Goal: Information Seeking & Learning: Compare options

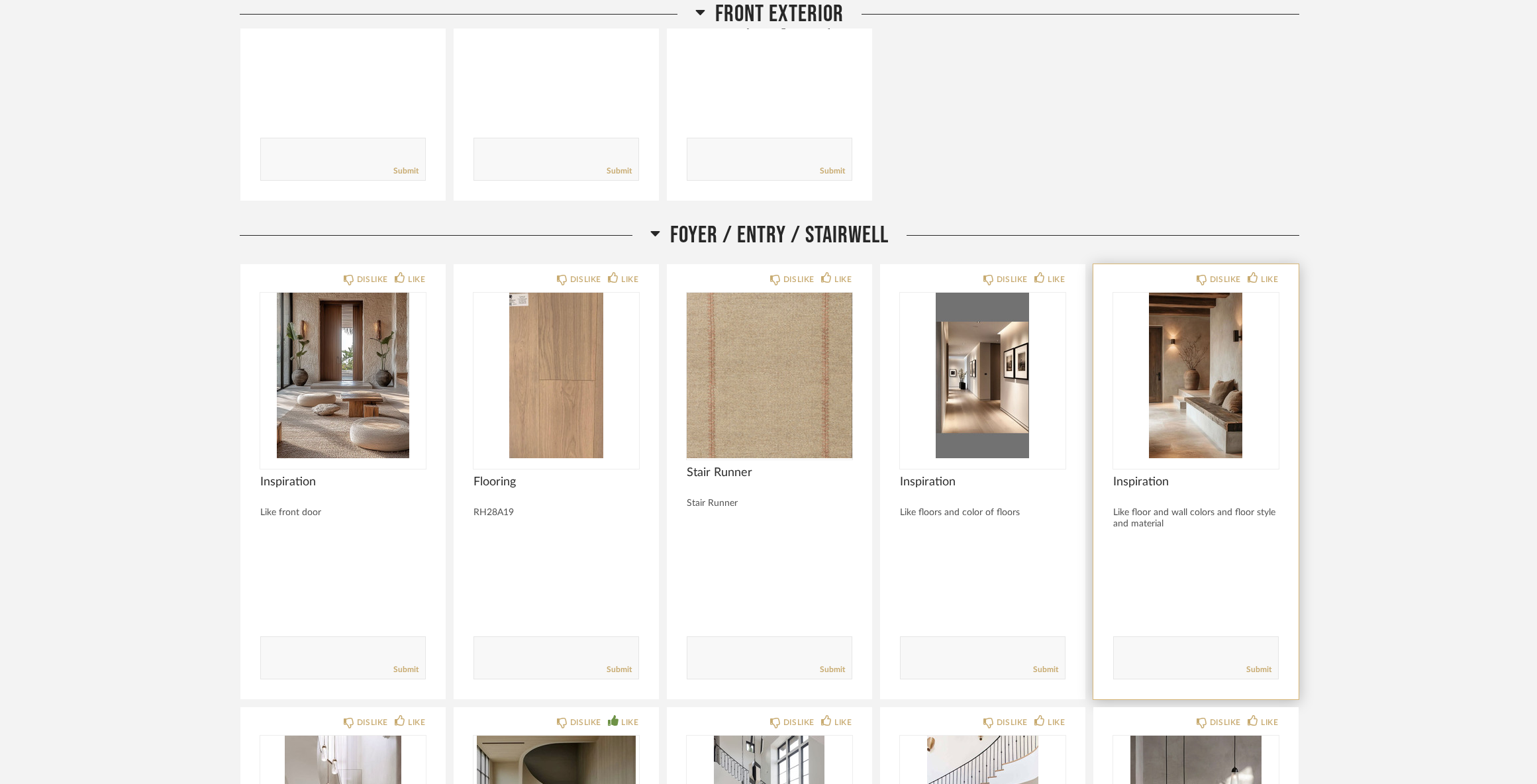
scroll to position [1200, 0]
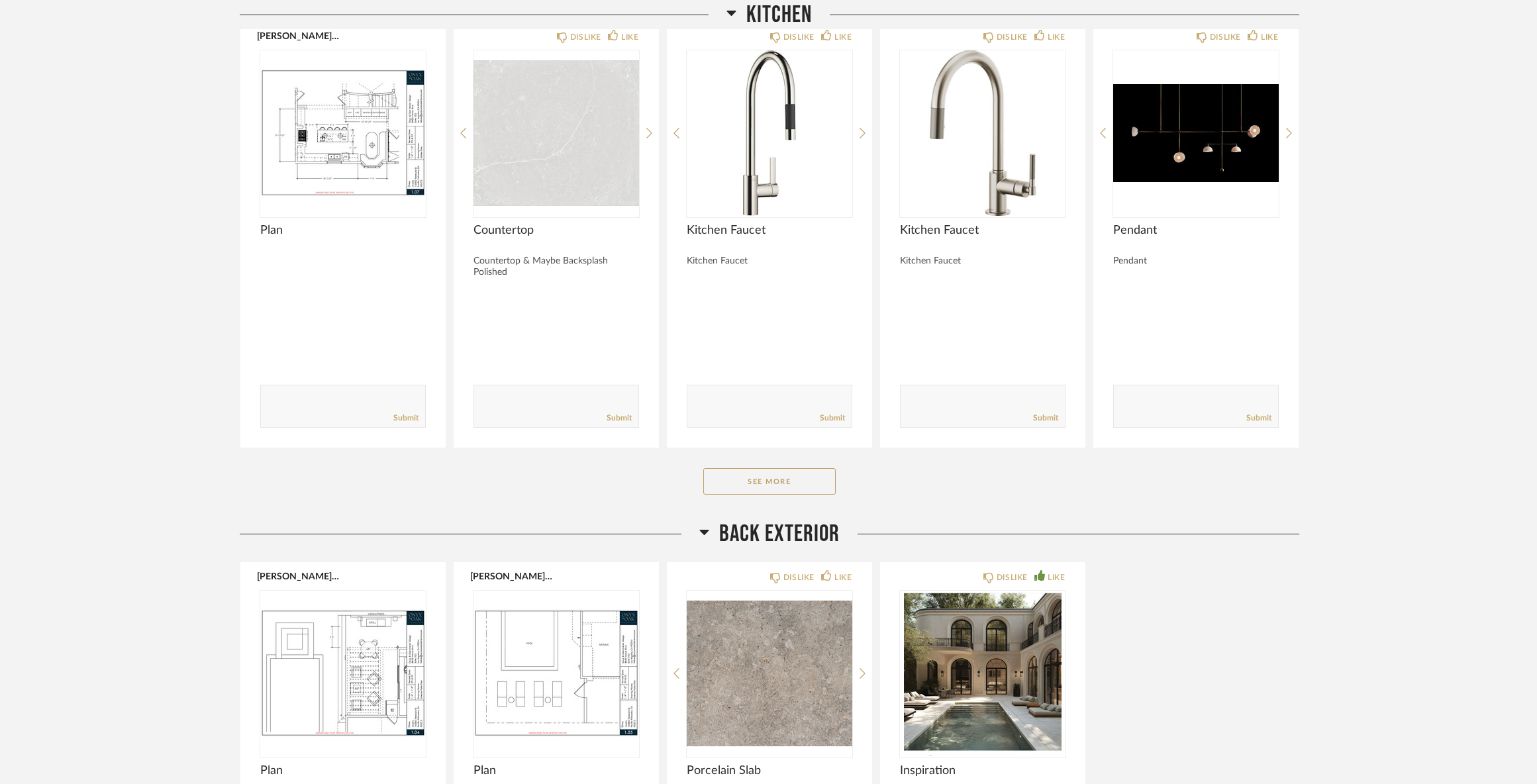
scroll to position [4436, 0]
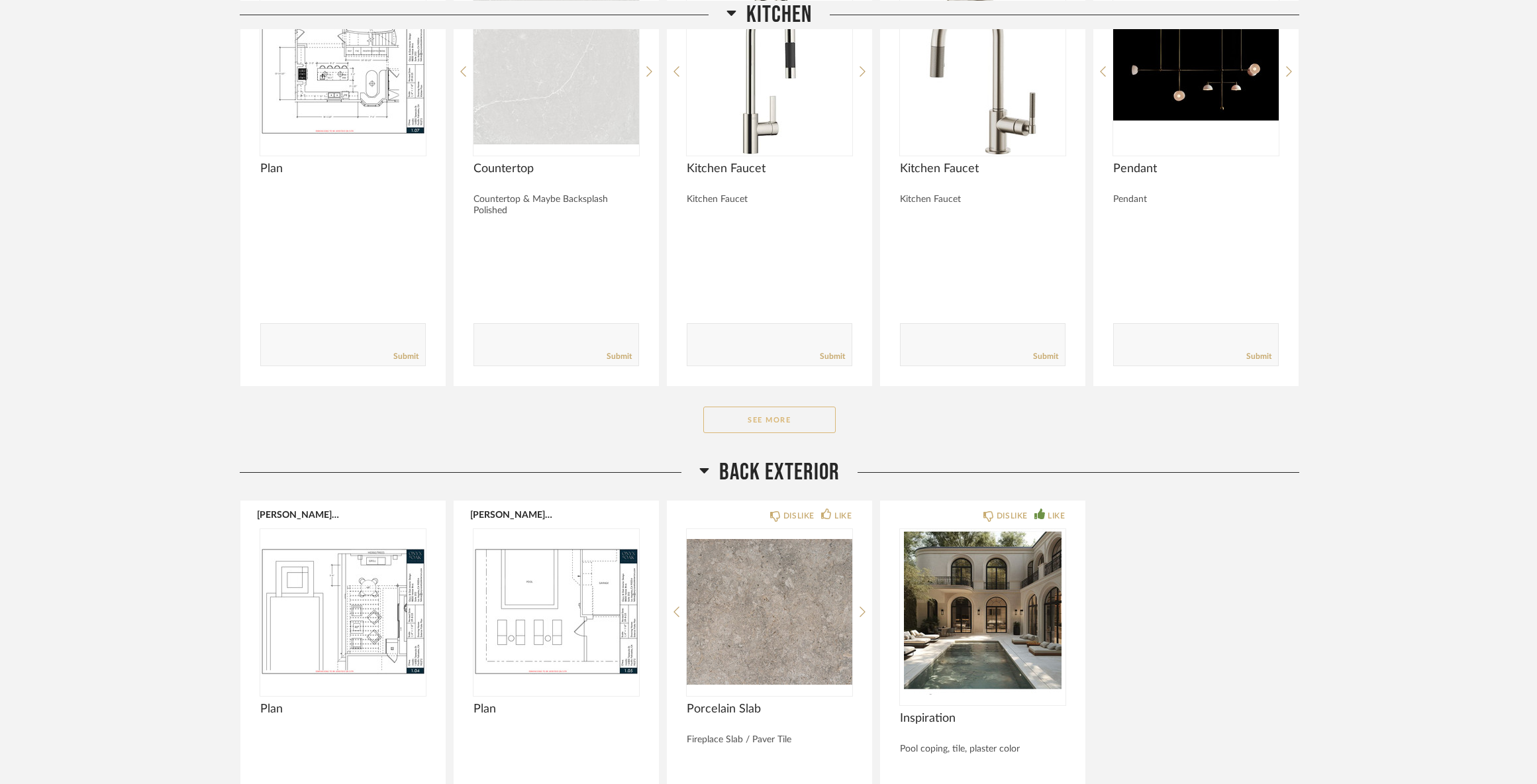
click at [787, 433] on button "See More" at bounding box center [768, 419] width 132 height 27
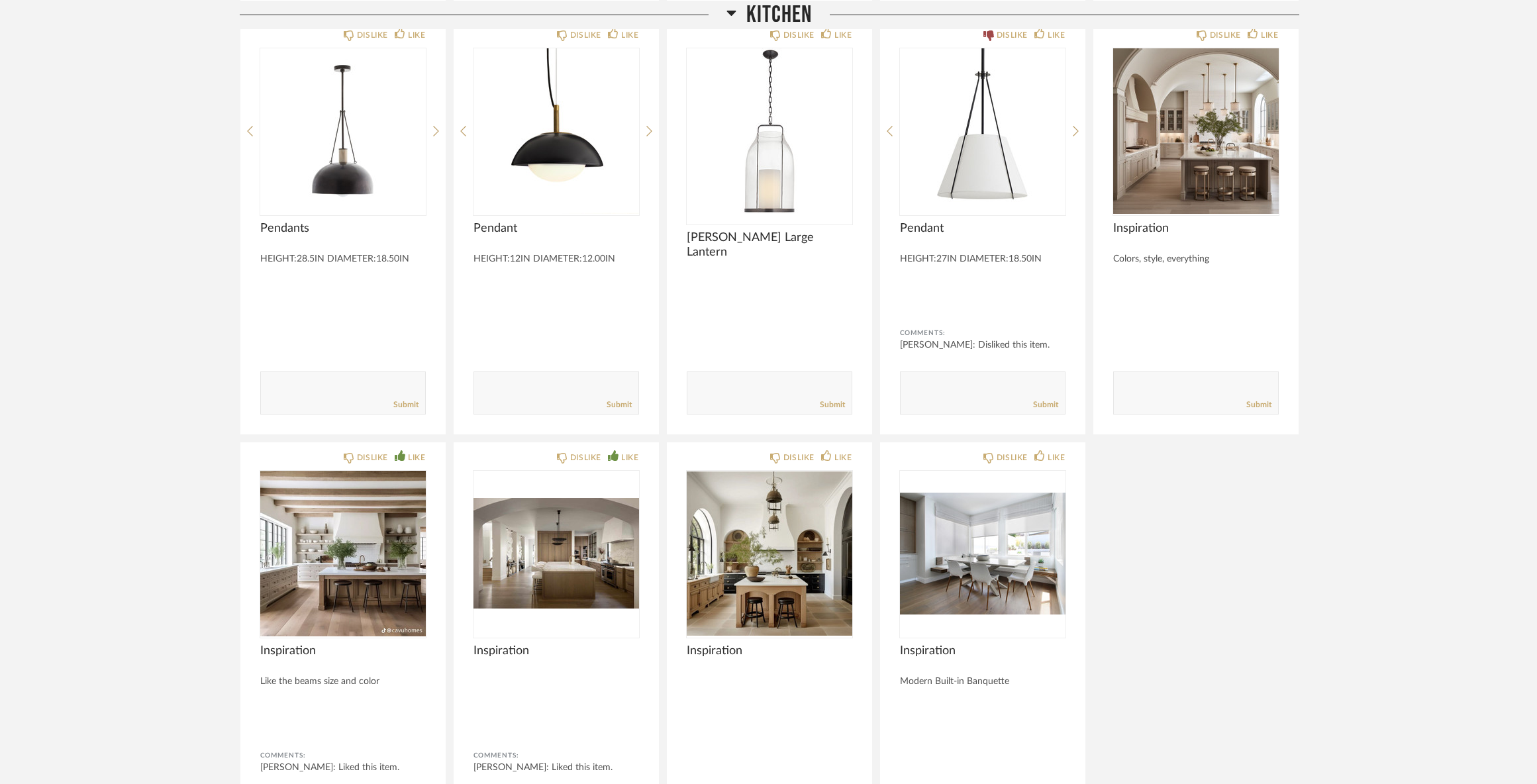
scroll to position [4899, 0]
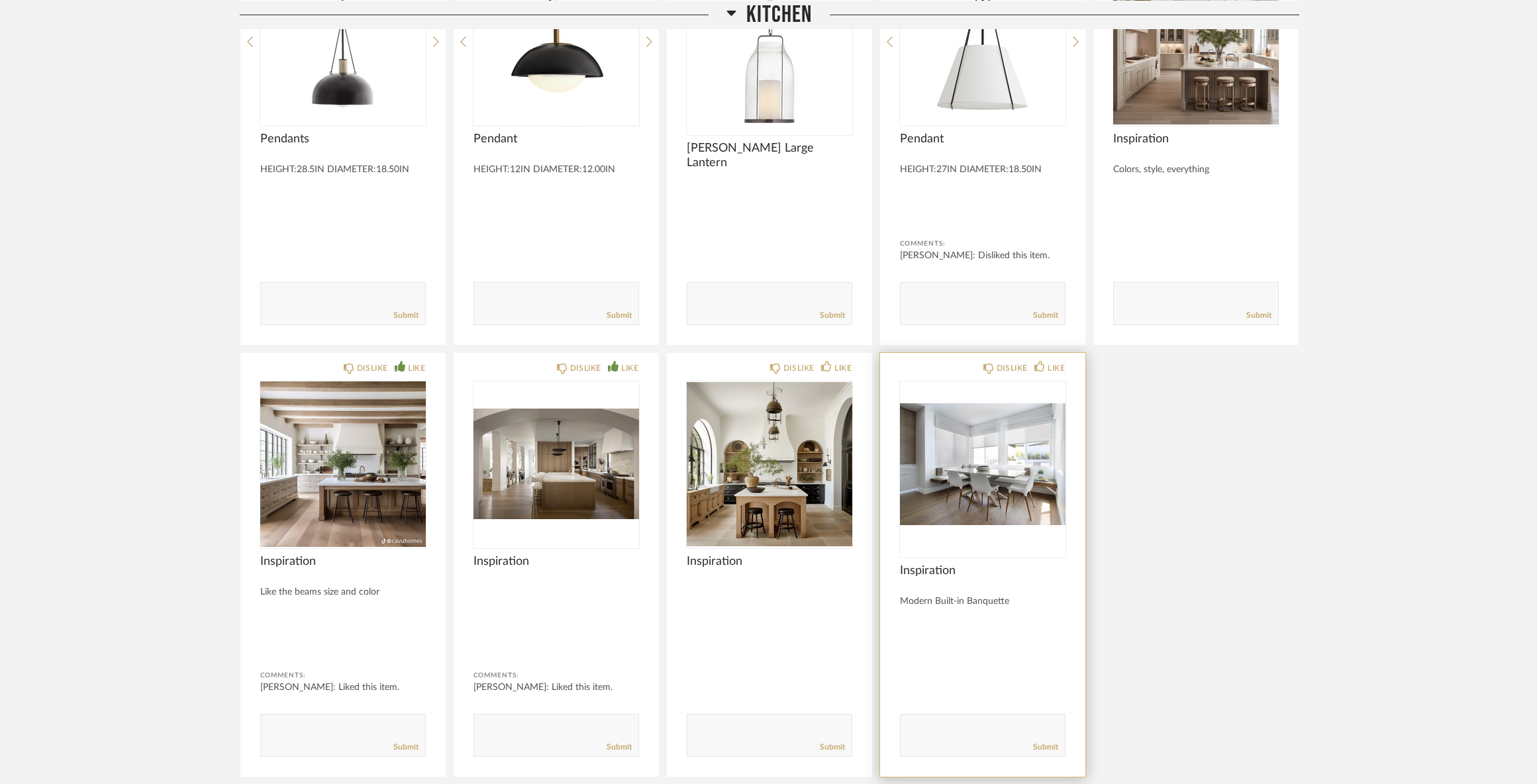
click at [0, 0] on img at bounding box center [0, 0] width 0 height 0
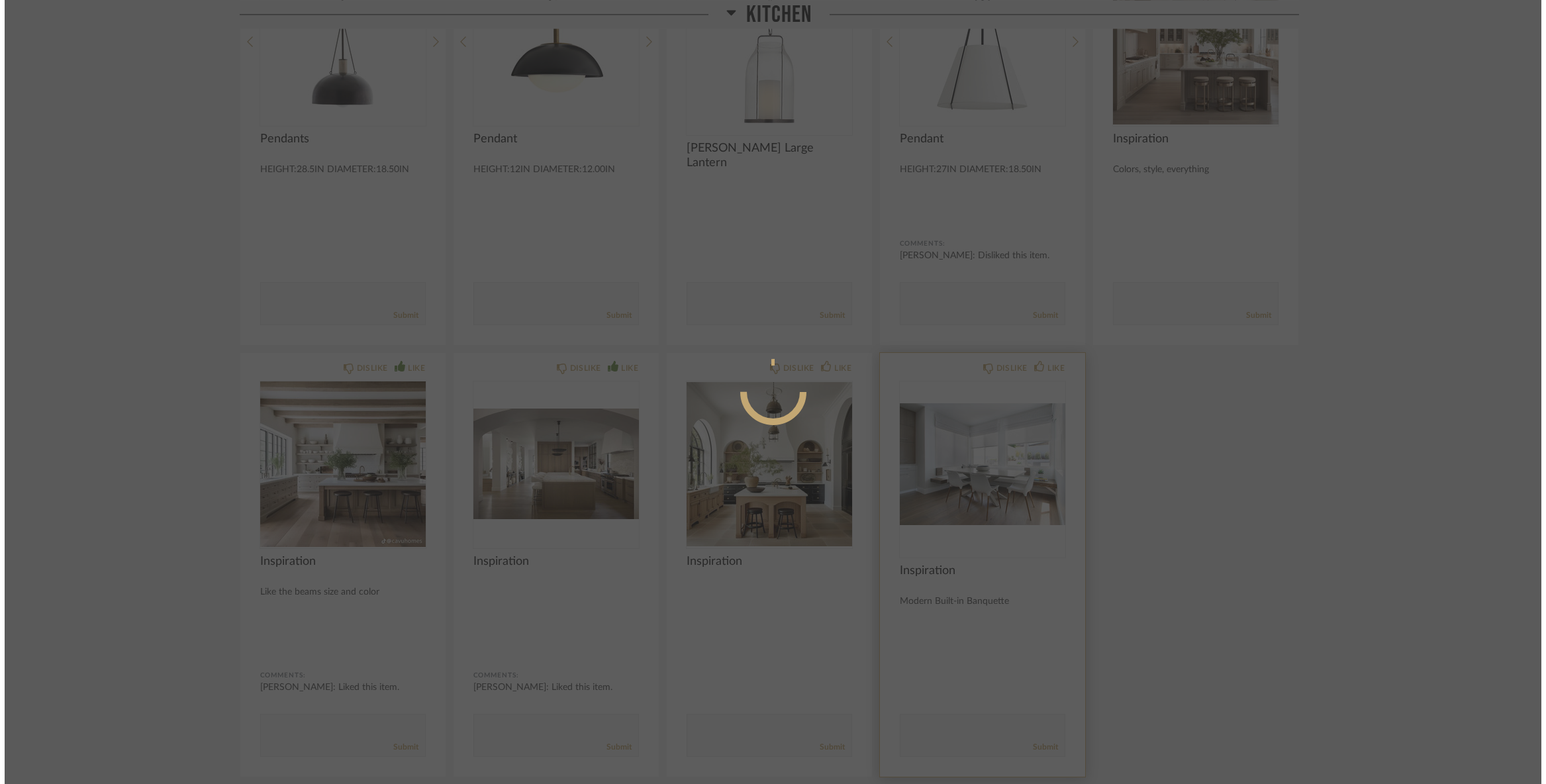
scroll to position [0, 0]
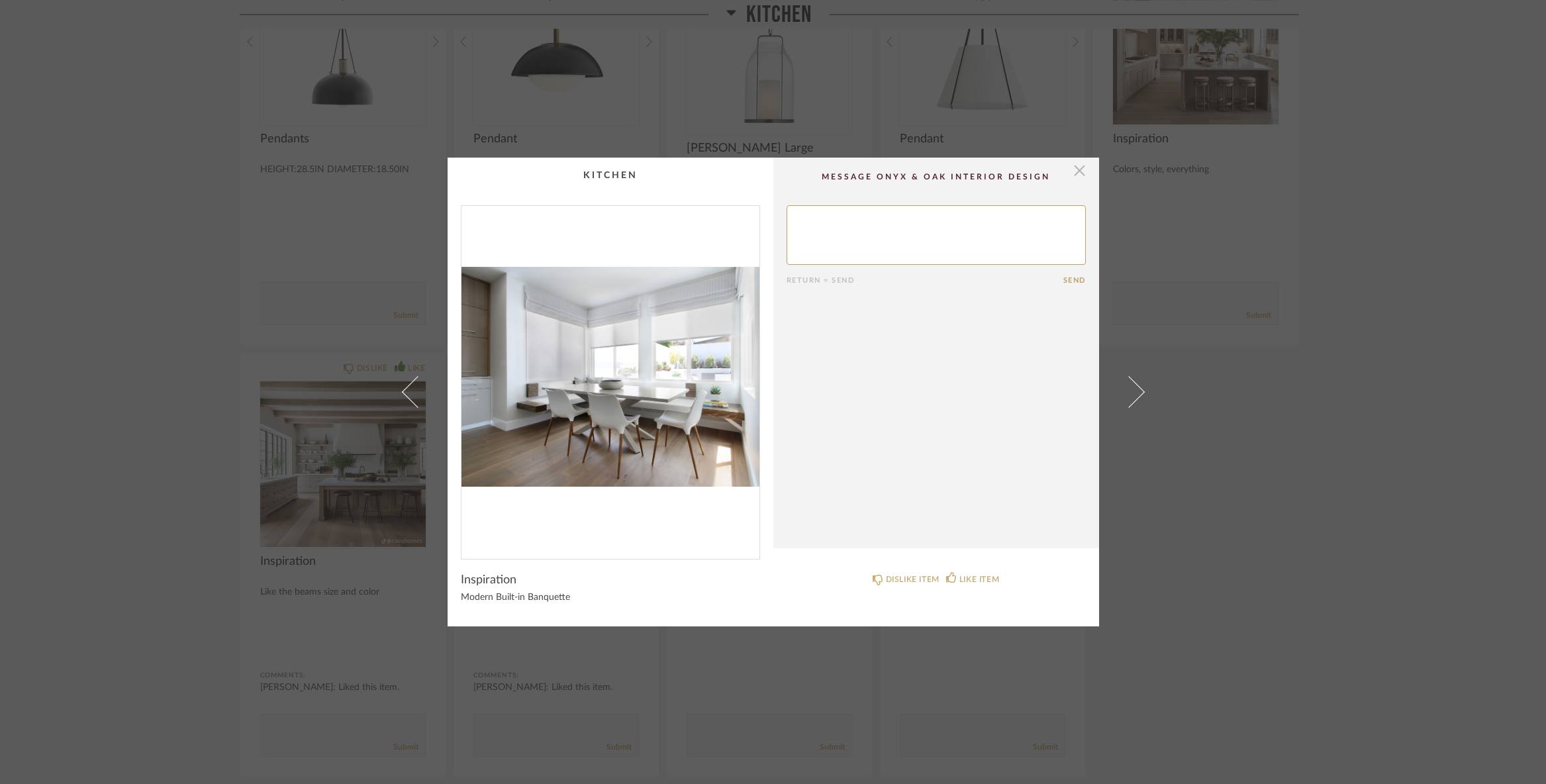
click at [1071, 169] on span "button" at bounding box center [1080, 171] width 27 height 27
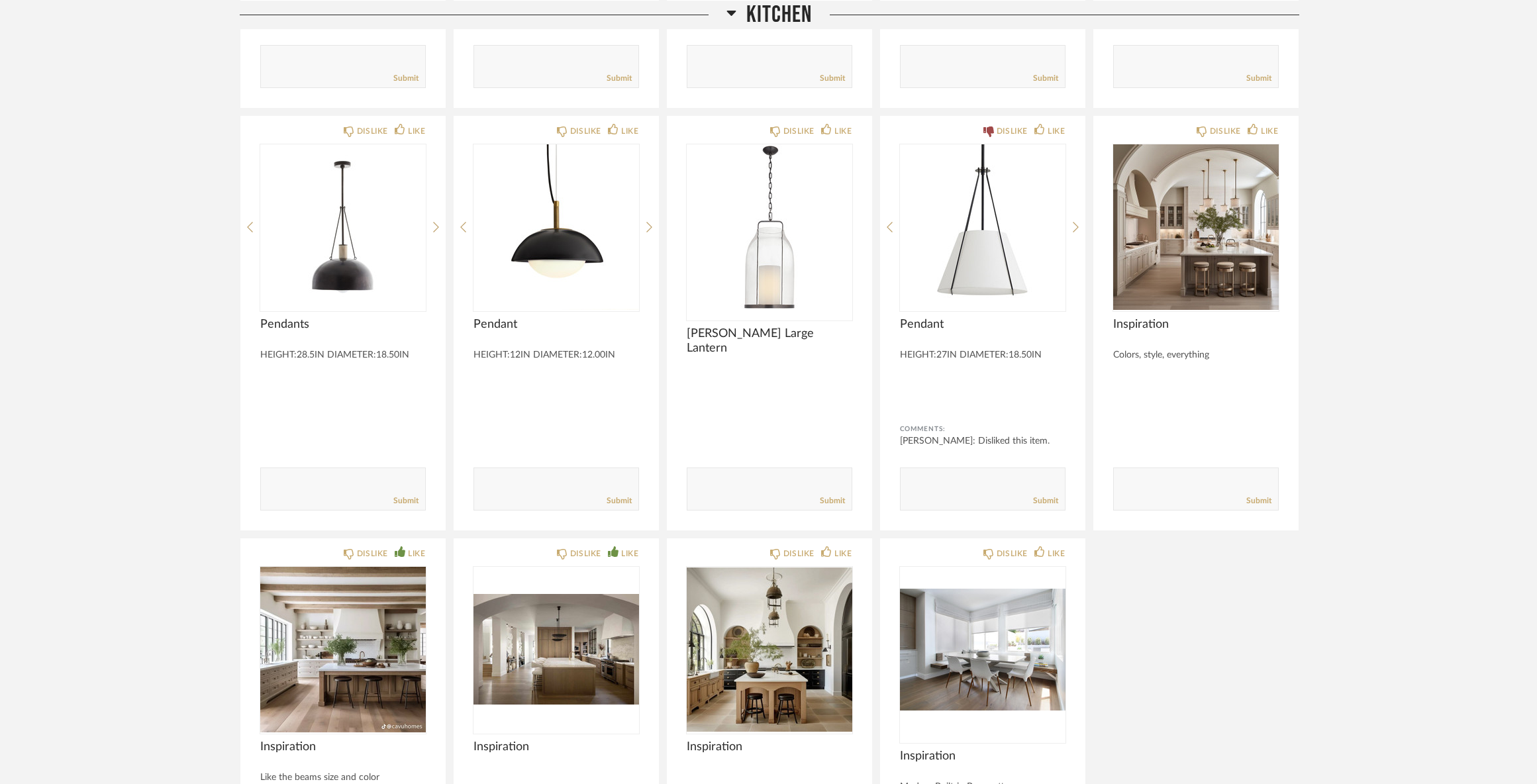
scroll to position [4700, 0]
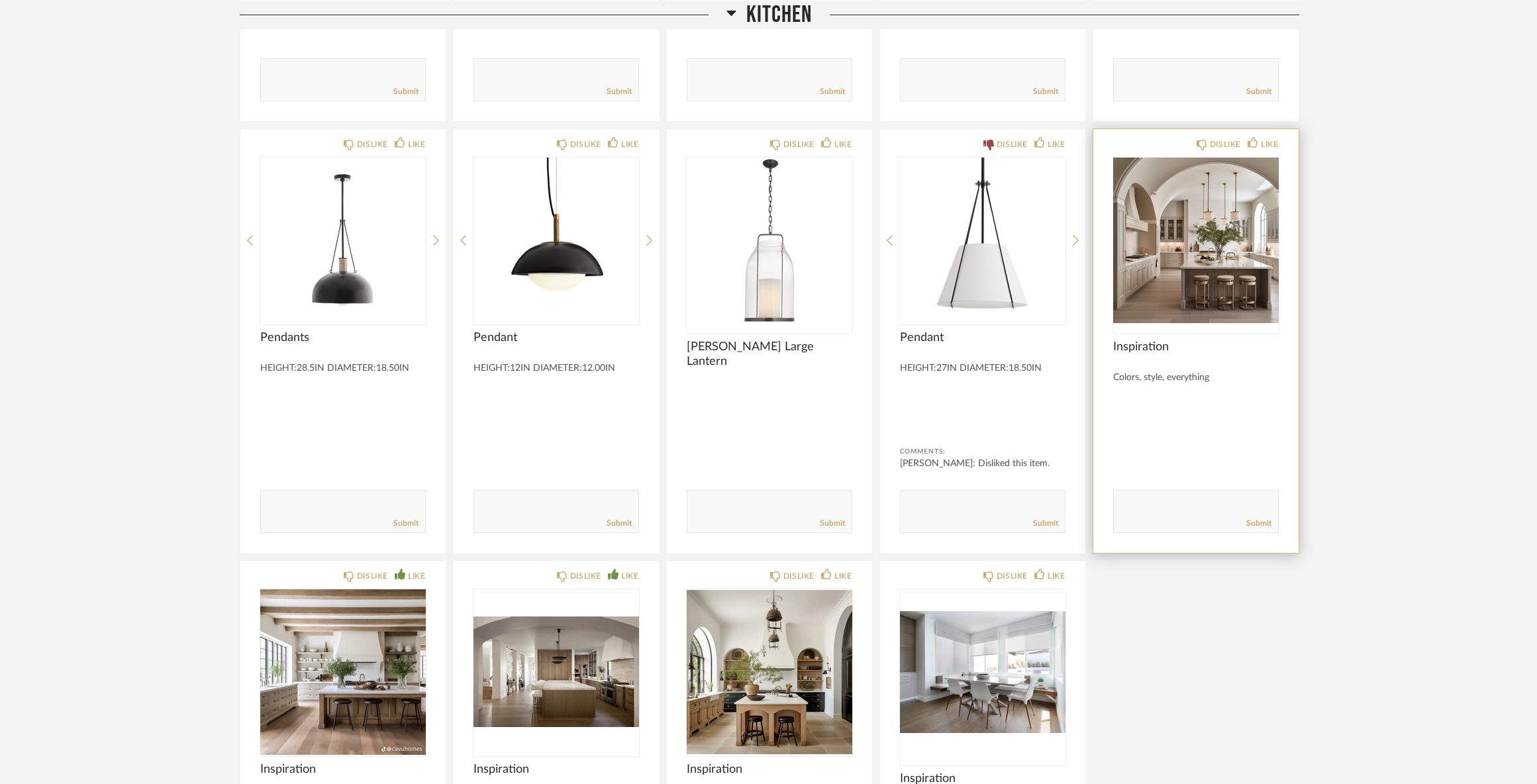
click at [0, 0] on img at bounding box center [0, 0] width 0 height 0
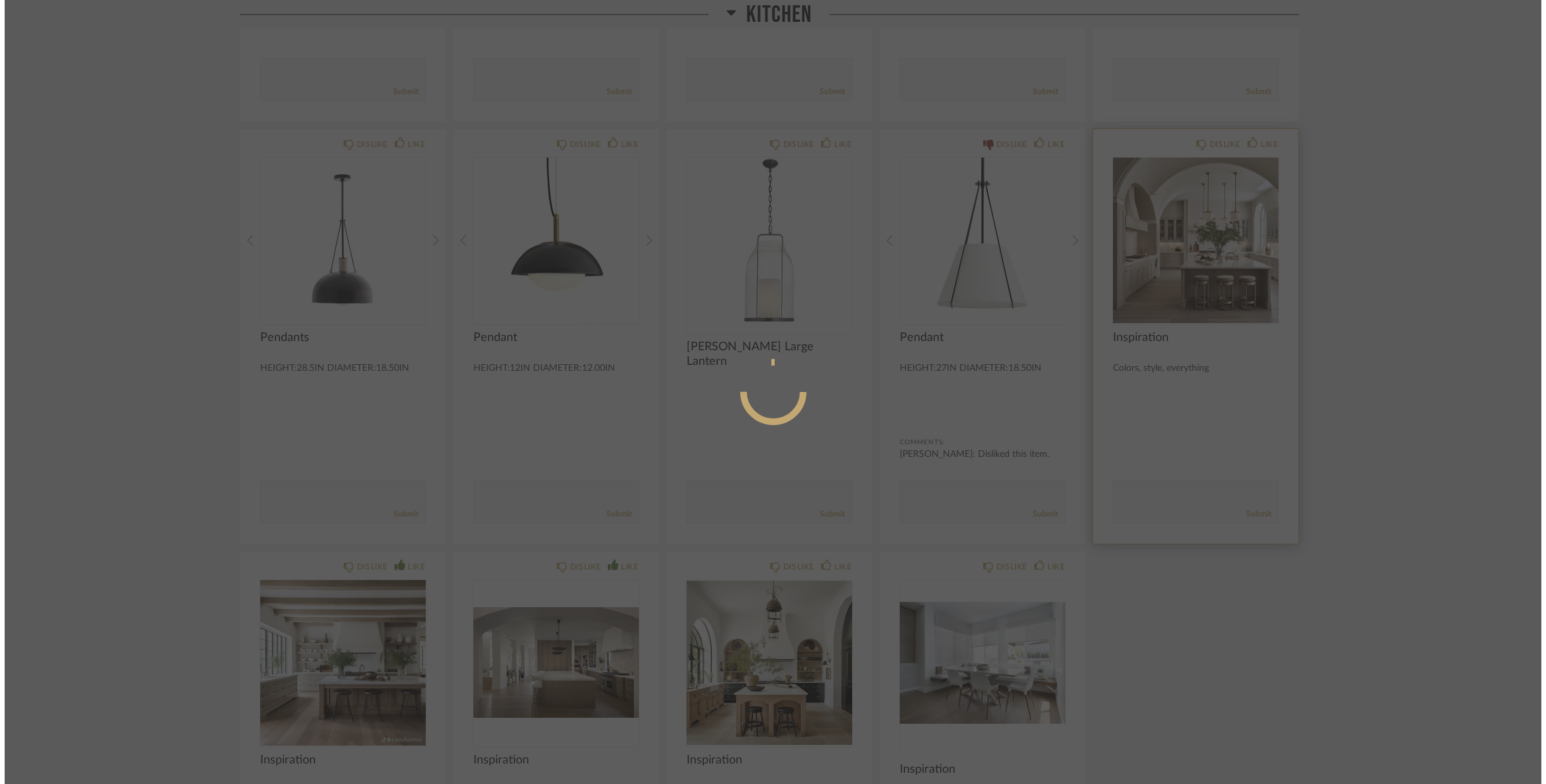
scroll to position [0, 0]
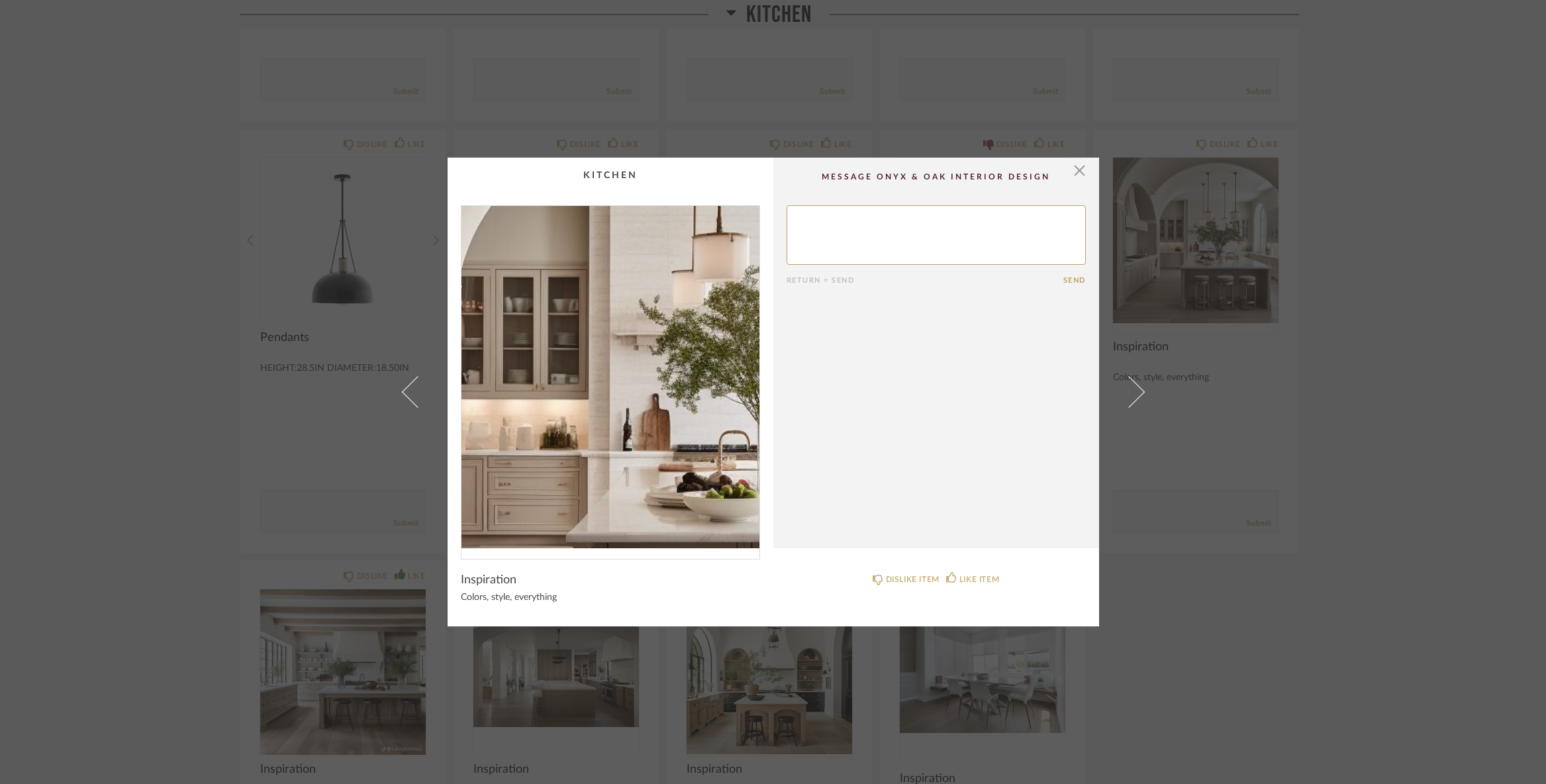
click at [591, 373] on img "0" at bounding box center [610, 377] width 298 height 343
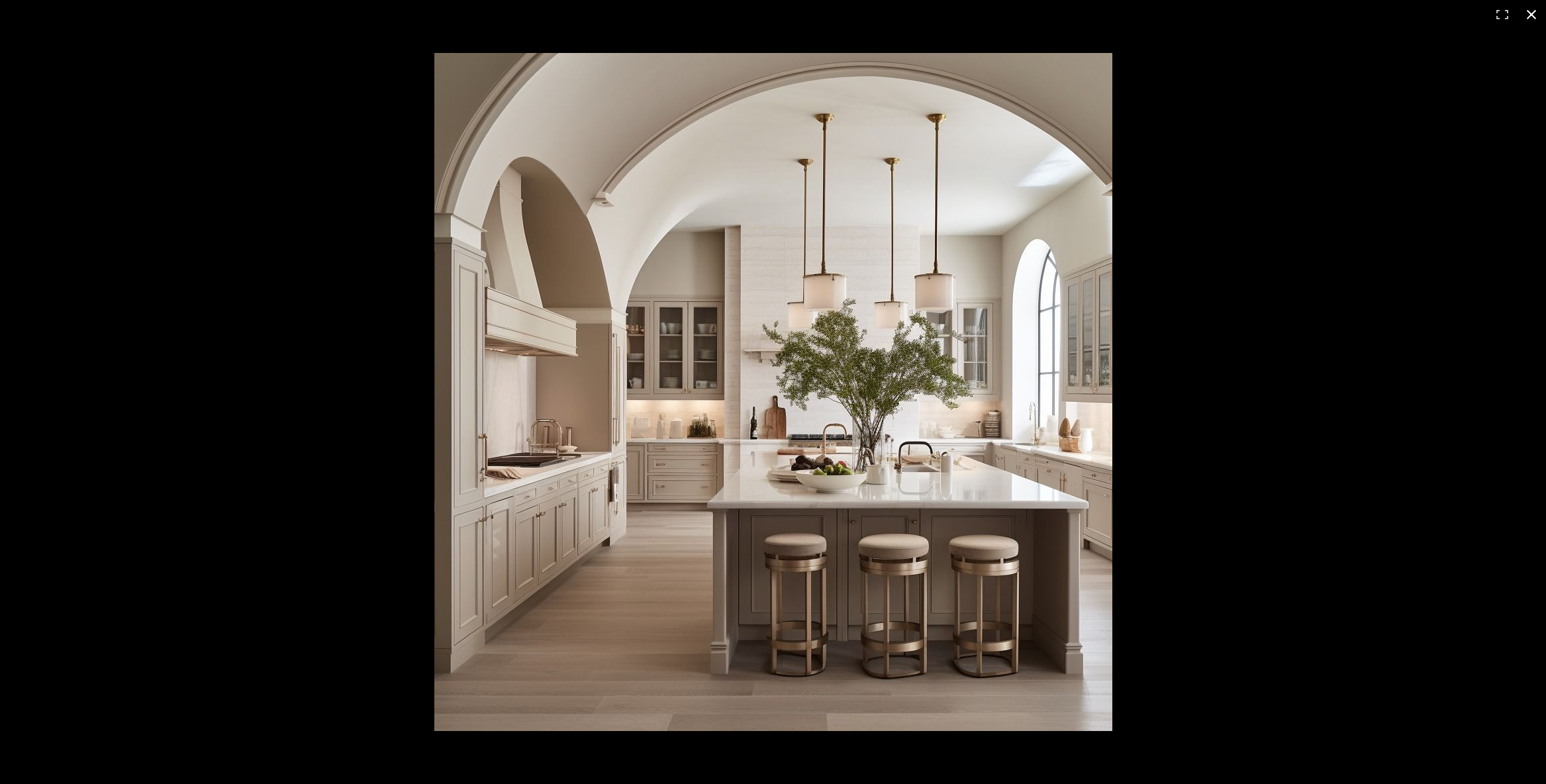
click at [1533, 17] on button at bounding box center [1532, 15] width 30 height 30
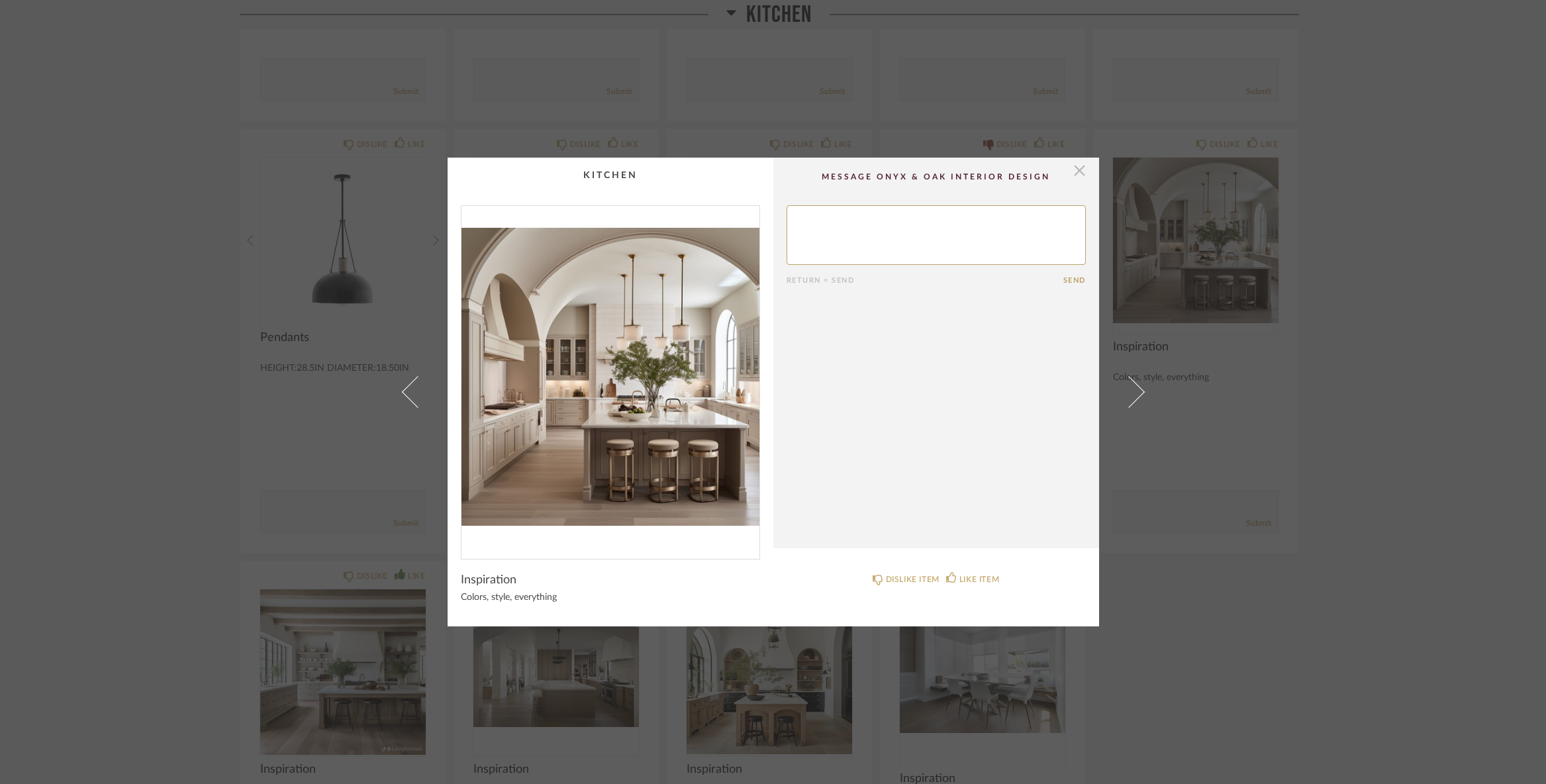
click at [1067, 163] on span "button" at bounding box center [1080, 171] width 27 height 27
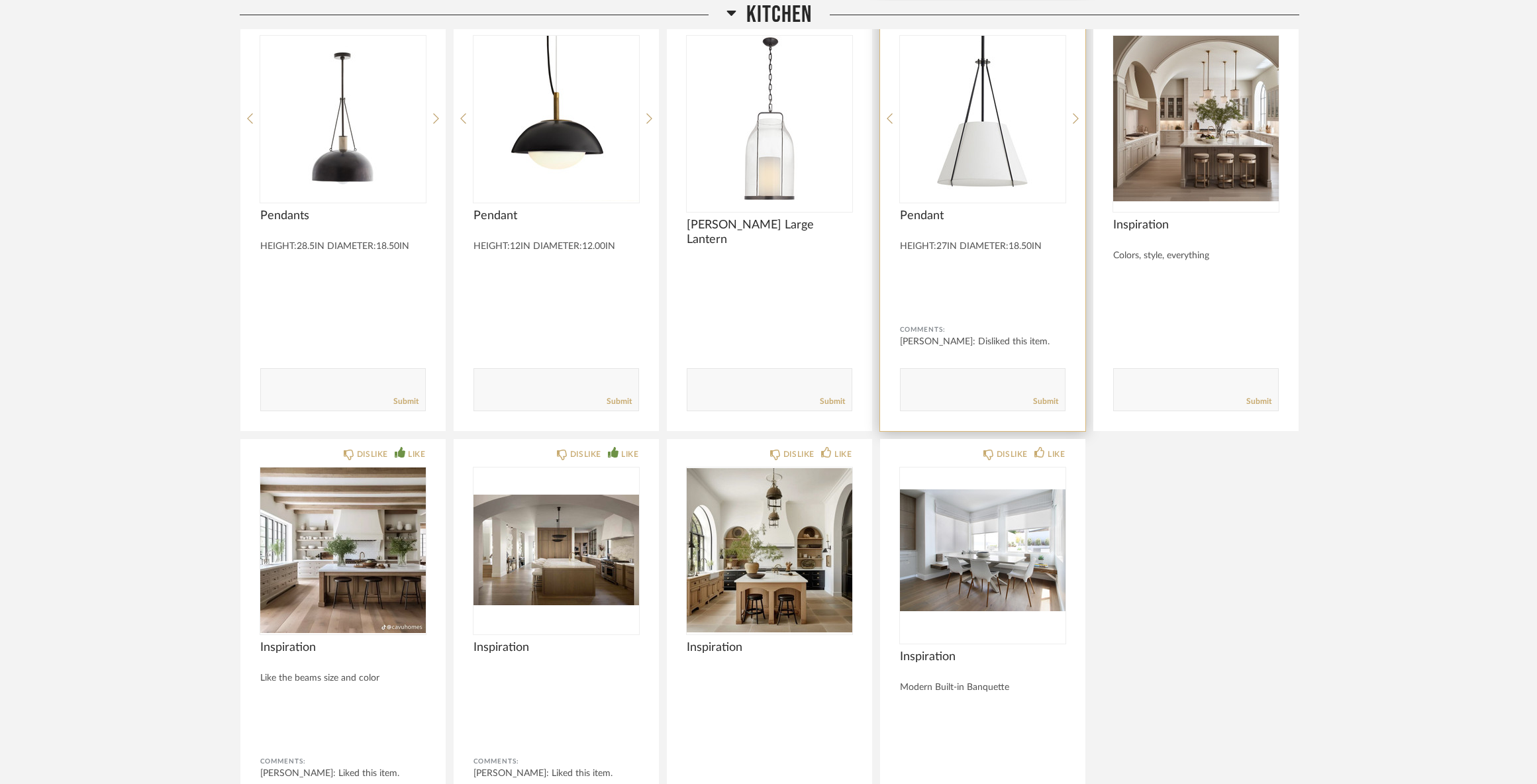
scroll to position [4833, 0]
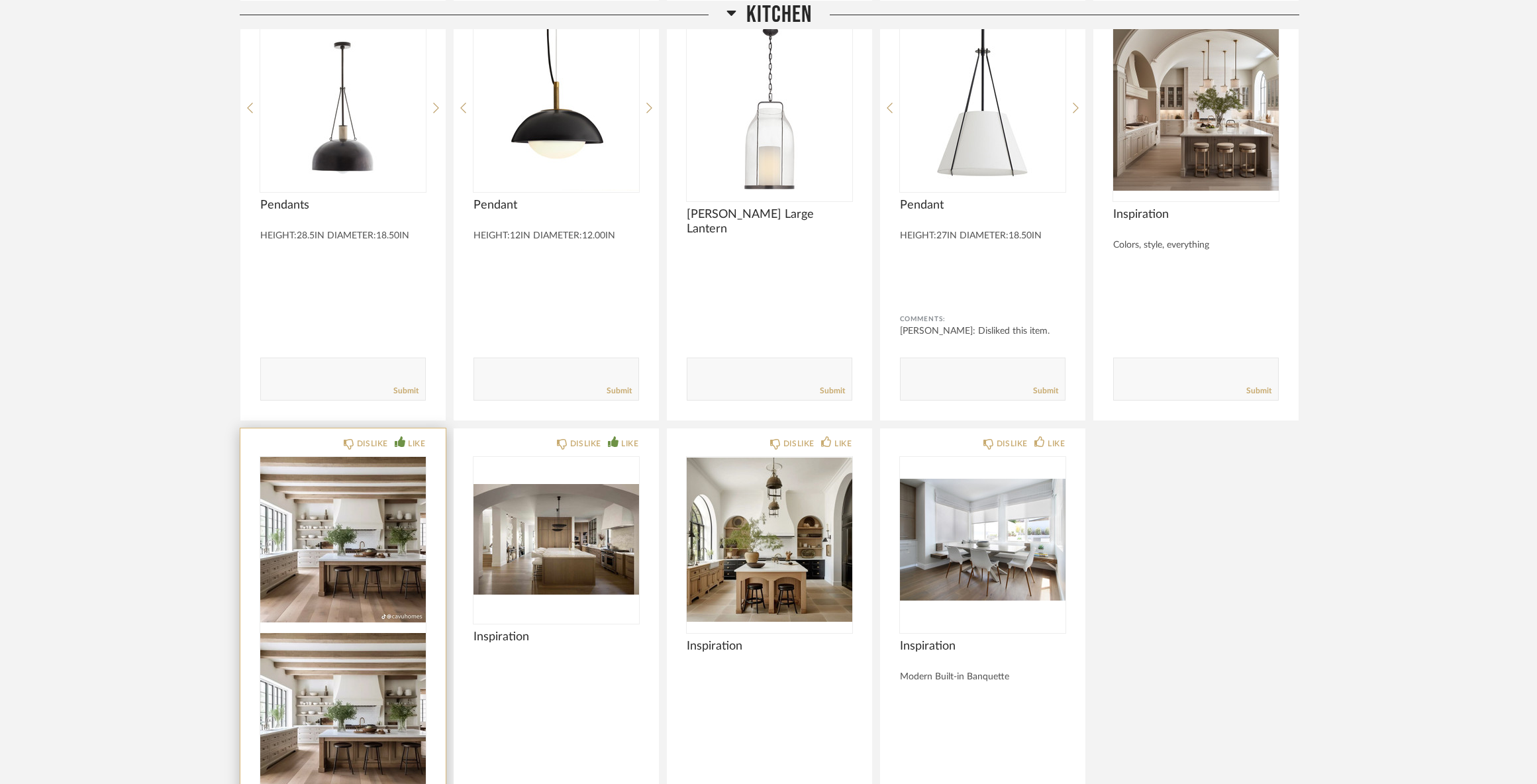
click at [314, 542] on div at bounding box center [343, 628] width 165 height 342
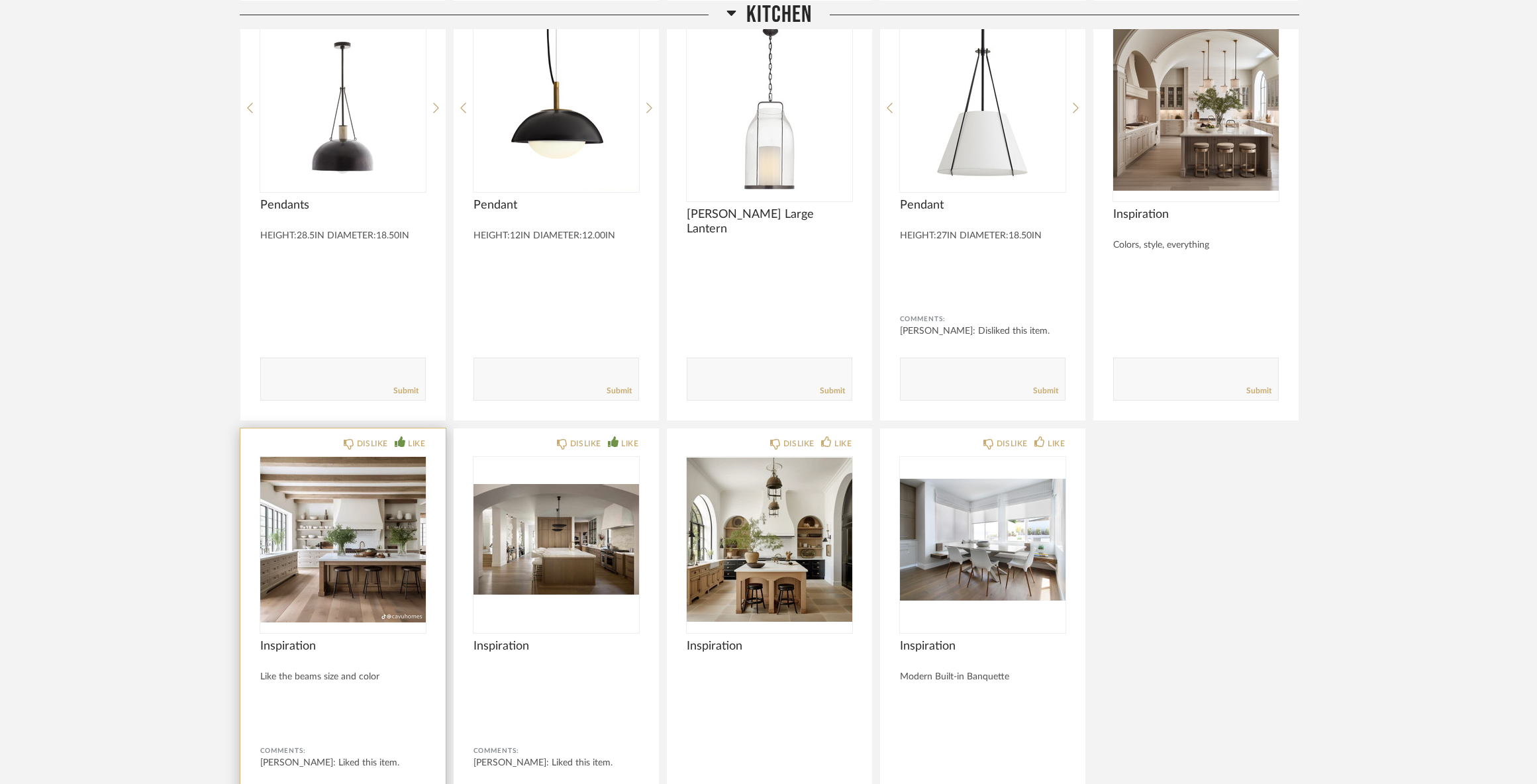
click at [387, 532] on img "0" at bounding box center [343, 539] width 165 height 165
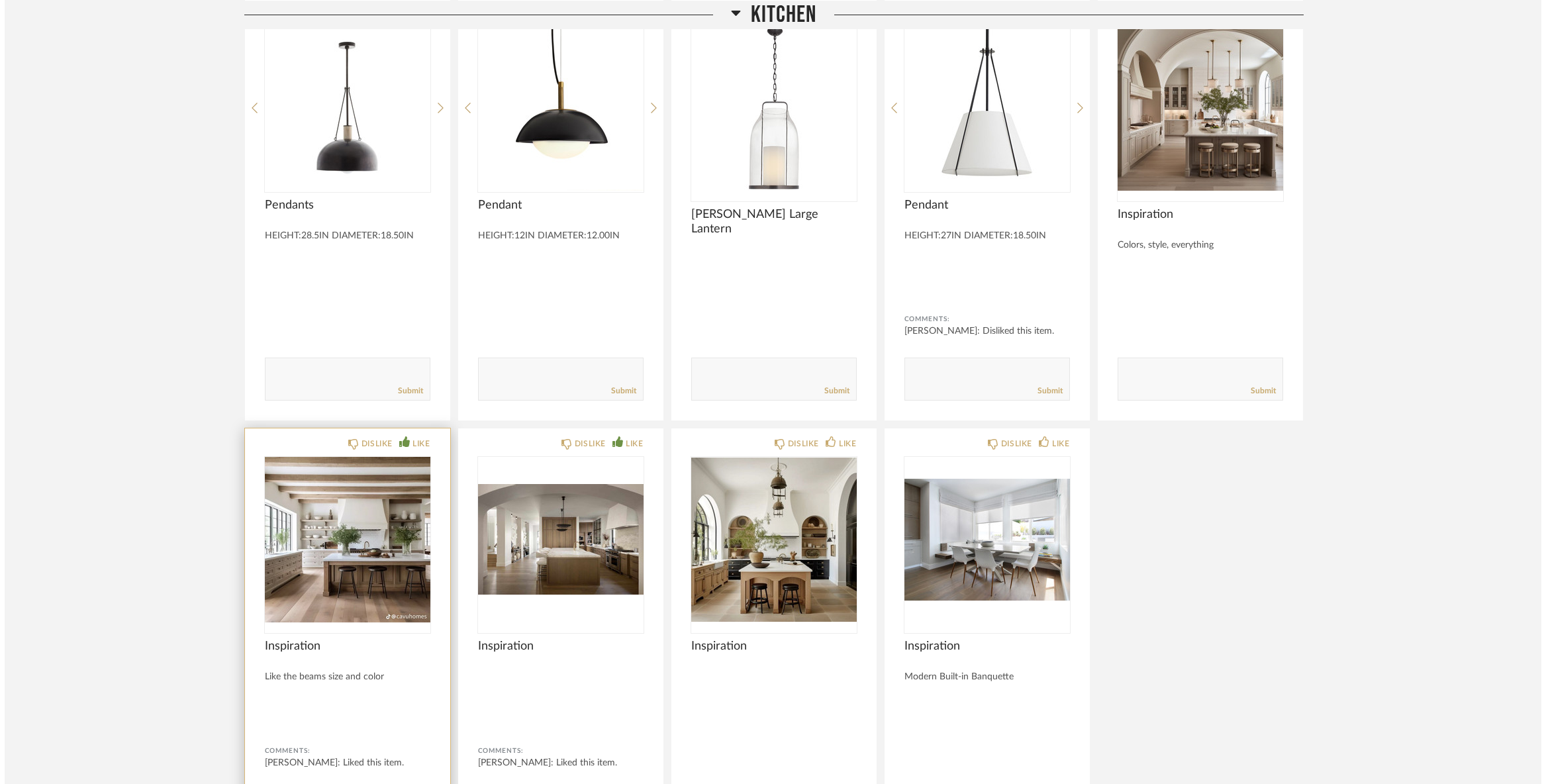
scroll to position [0, 0]
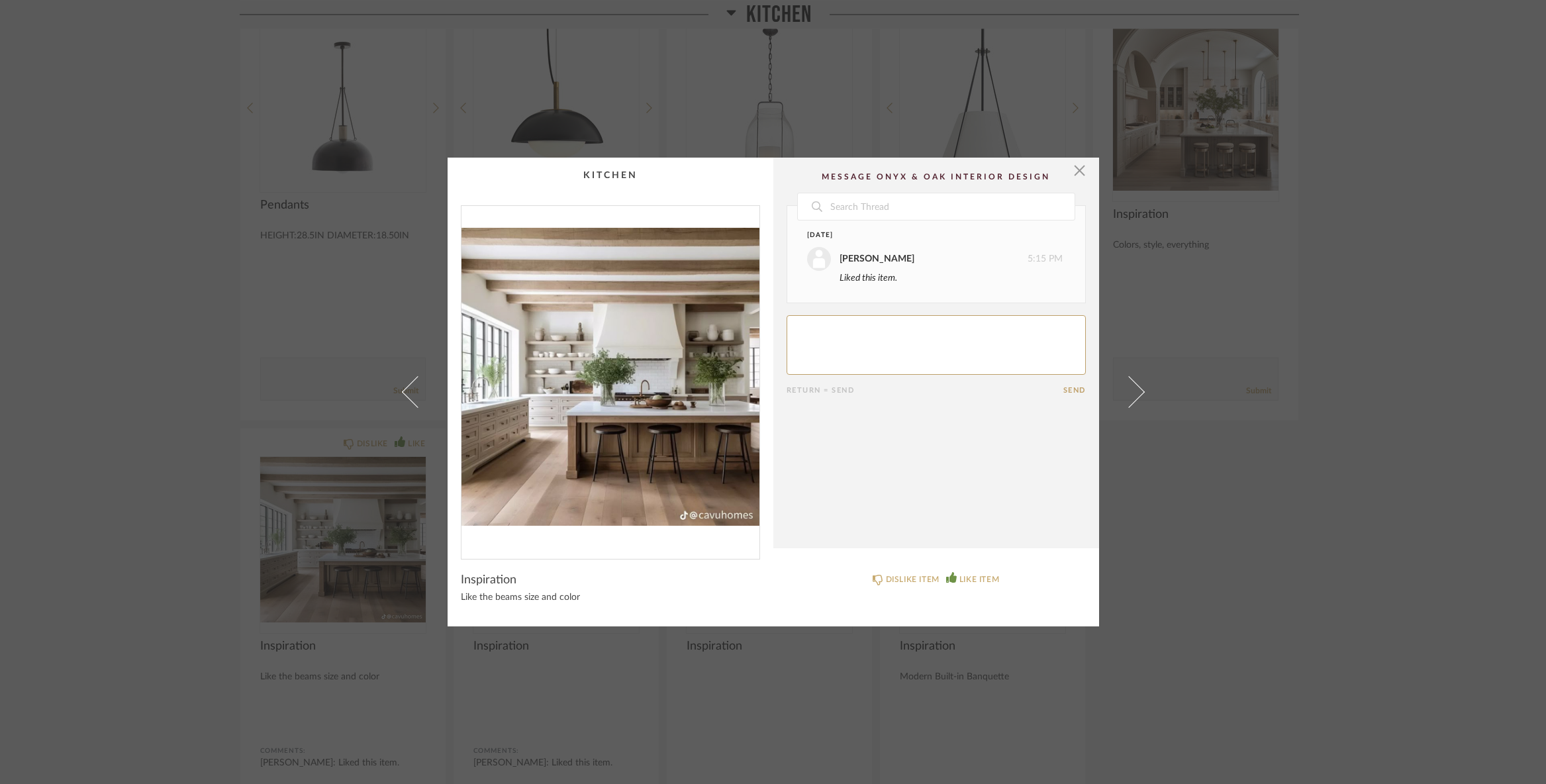
click at [700, 352] on img "0" at bounding box center [610, 377] width 298 height 343
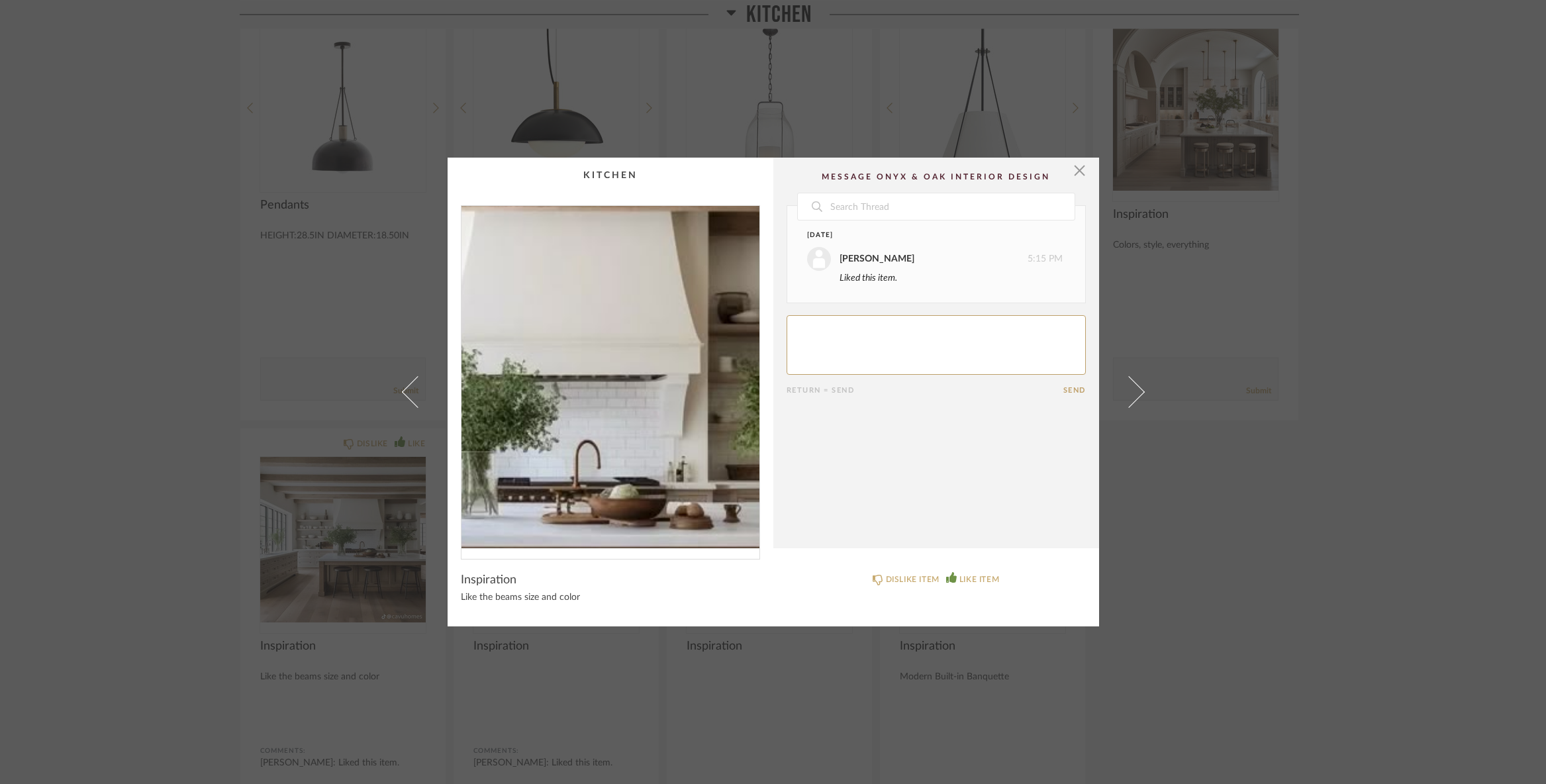
click at [647, 359] on img "0" at bounding box center [610, 377] width 298 height 343
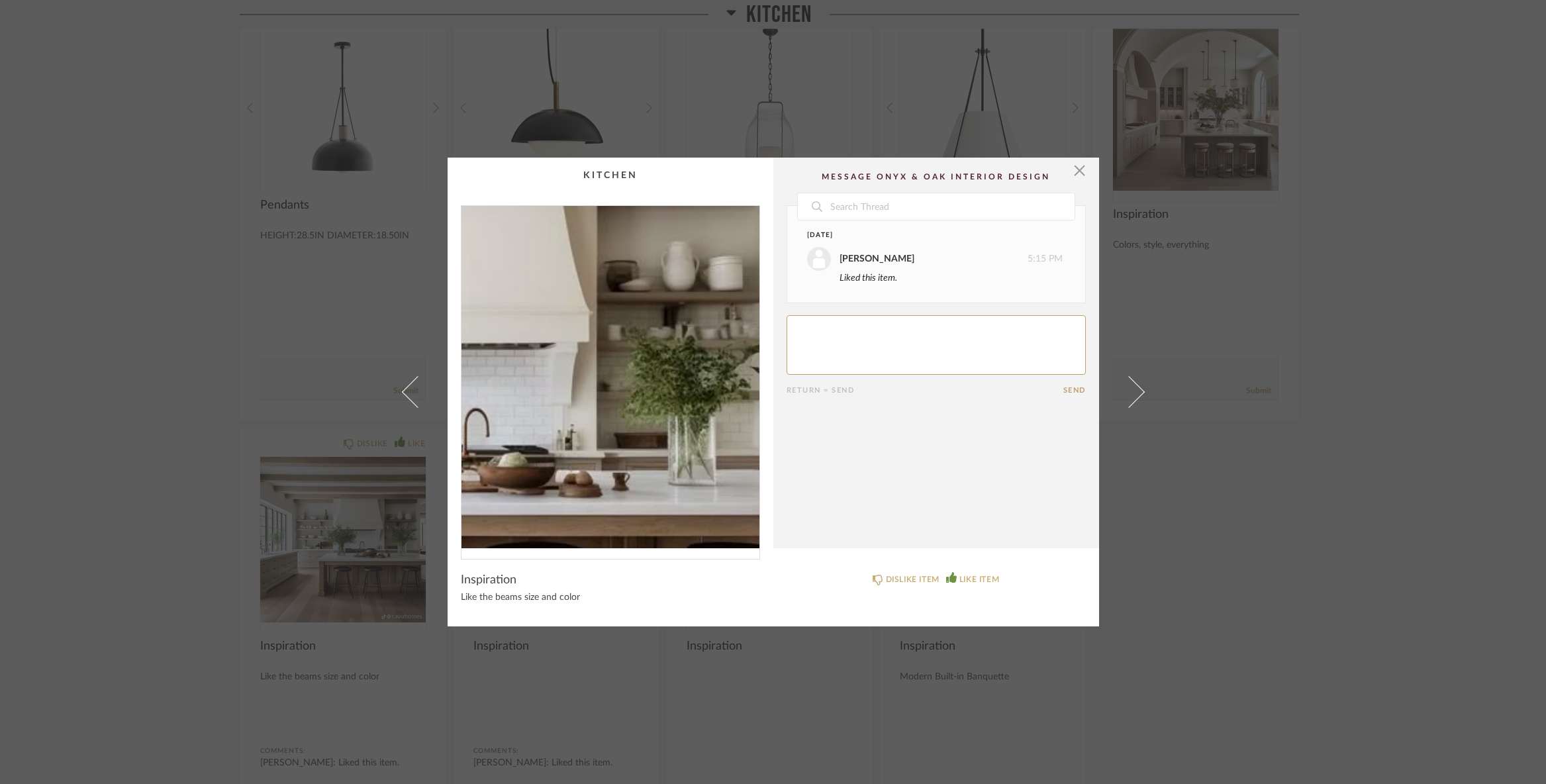
click at [684, 369] on img "0" at bounding box center [610, 377] width 298 height 343
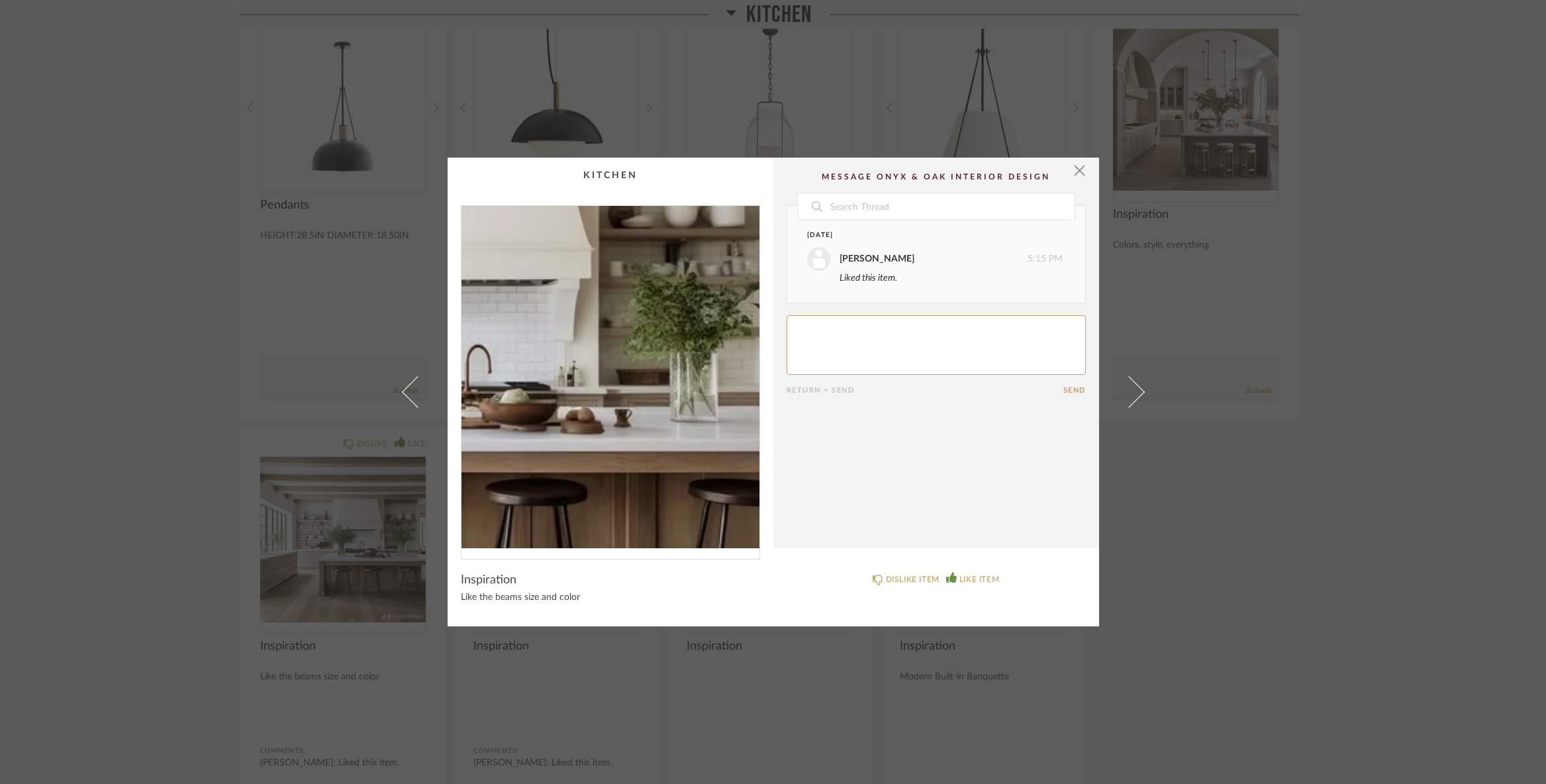
click at [684, 391] on img "0" at bounding box center [610, 377] width 298 height 343
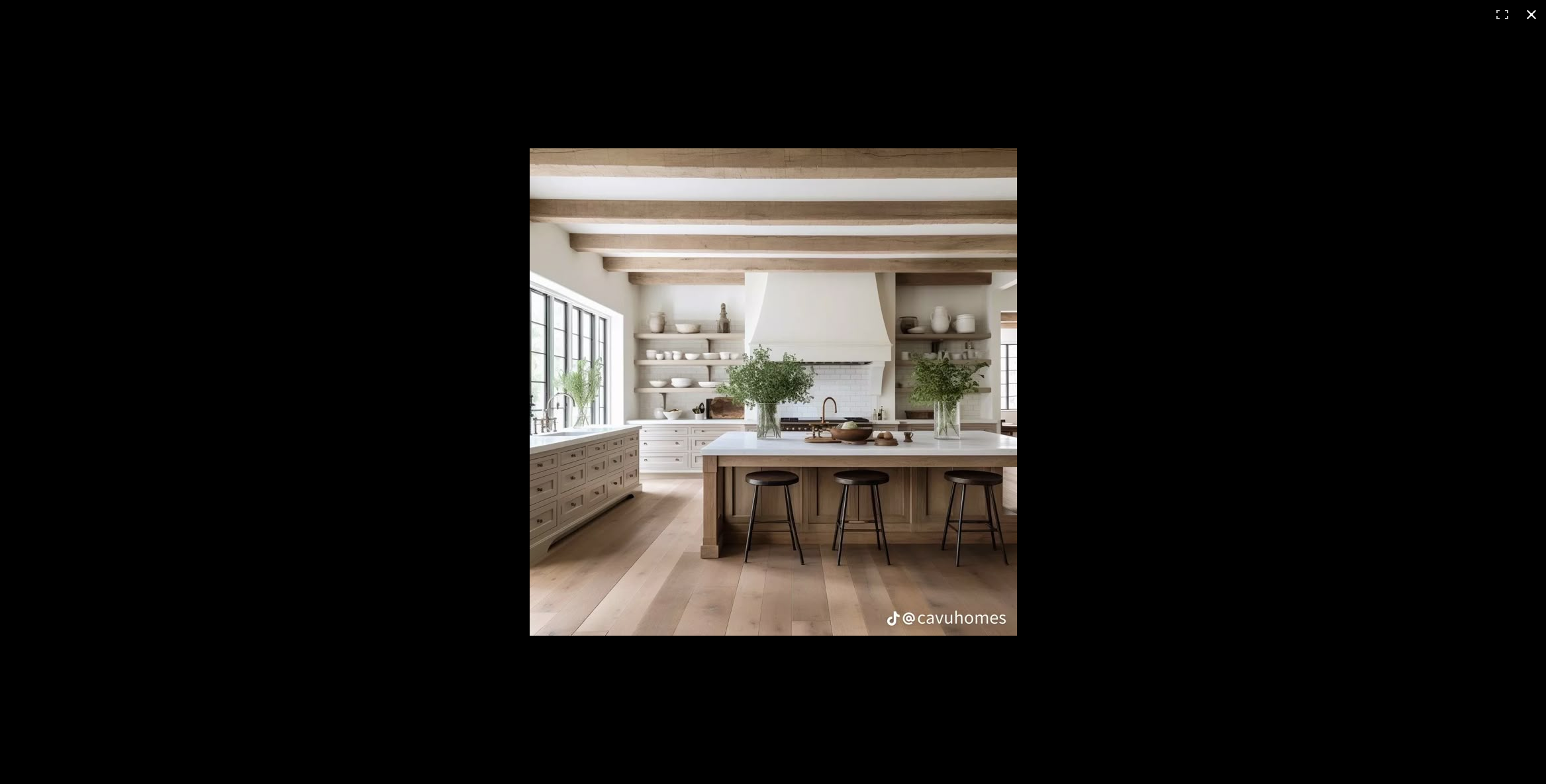
click at [1524, 15] on button at bounding box center [1532, 15] width 30 height 30
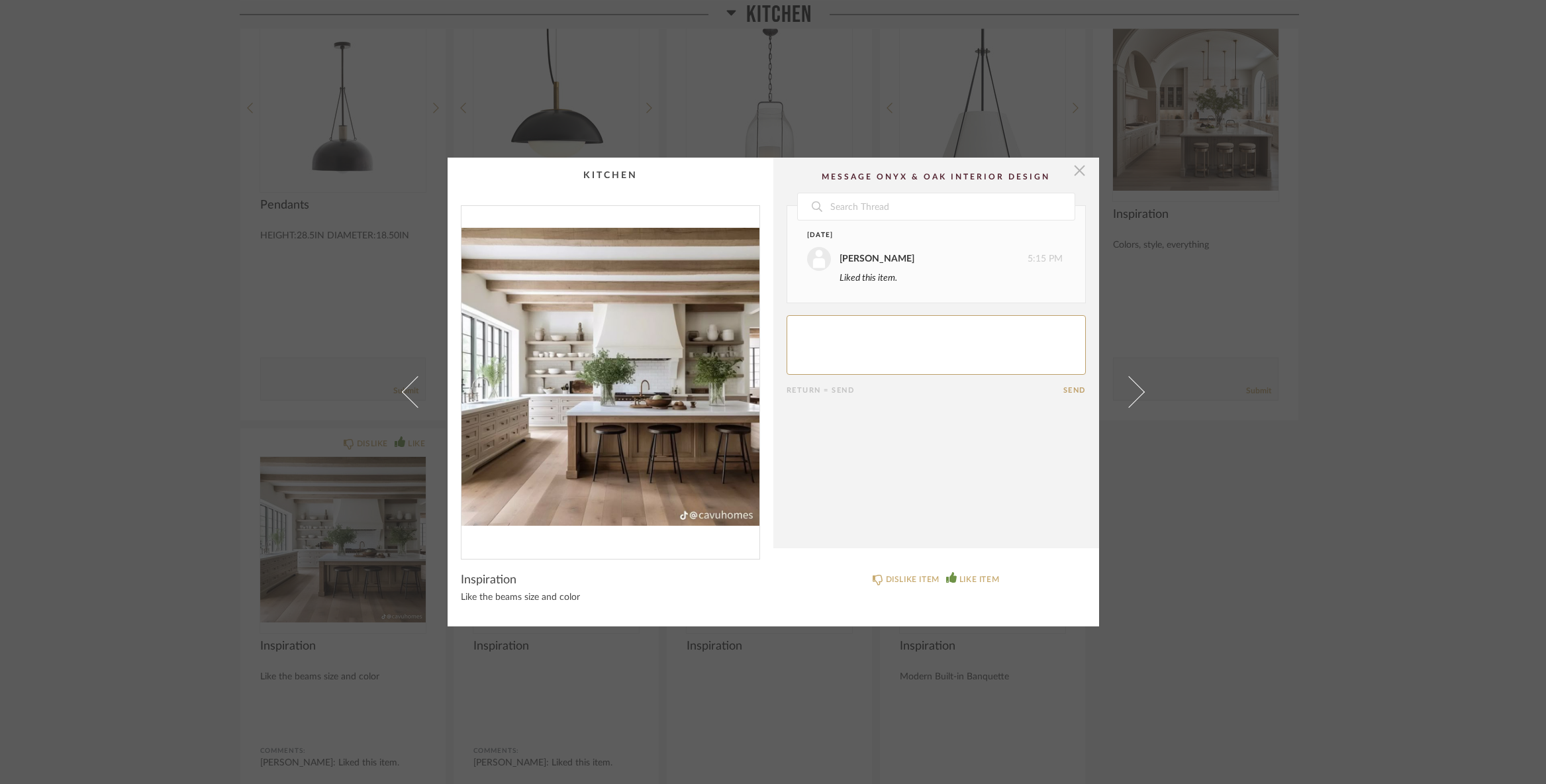
click at [1076, 171] on span "button" at bounding box center [1080, 171] width 27 height 27
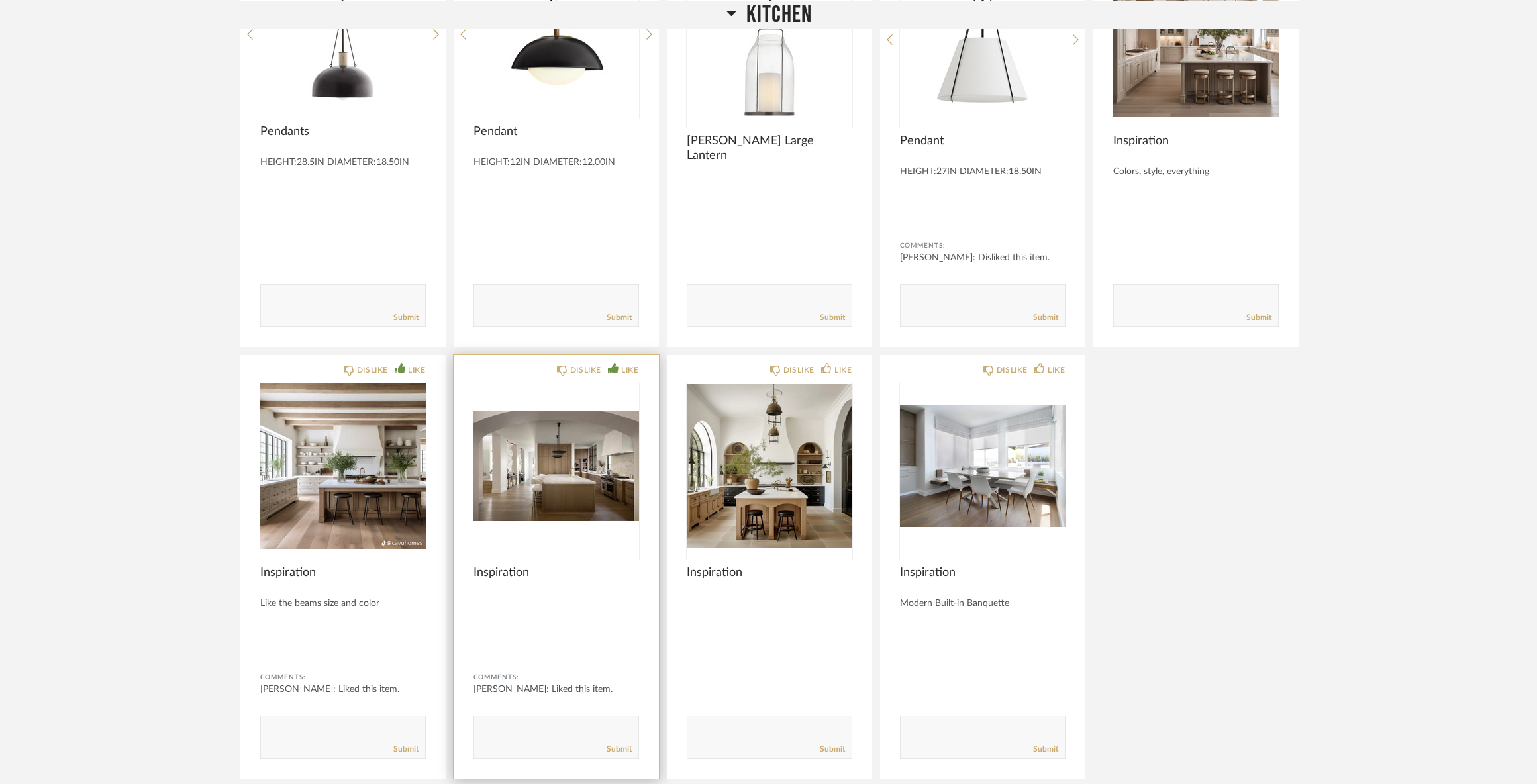
scroll to position [4767, 0]
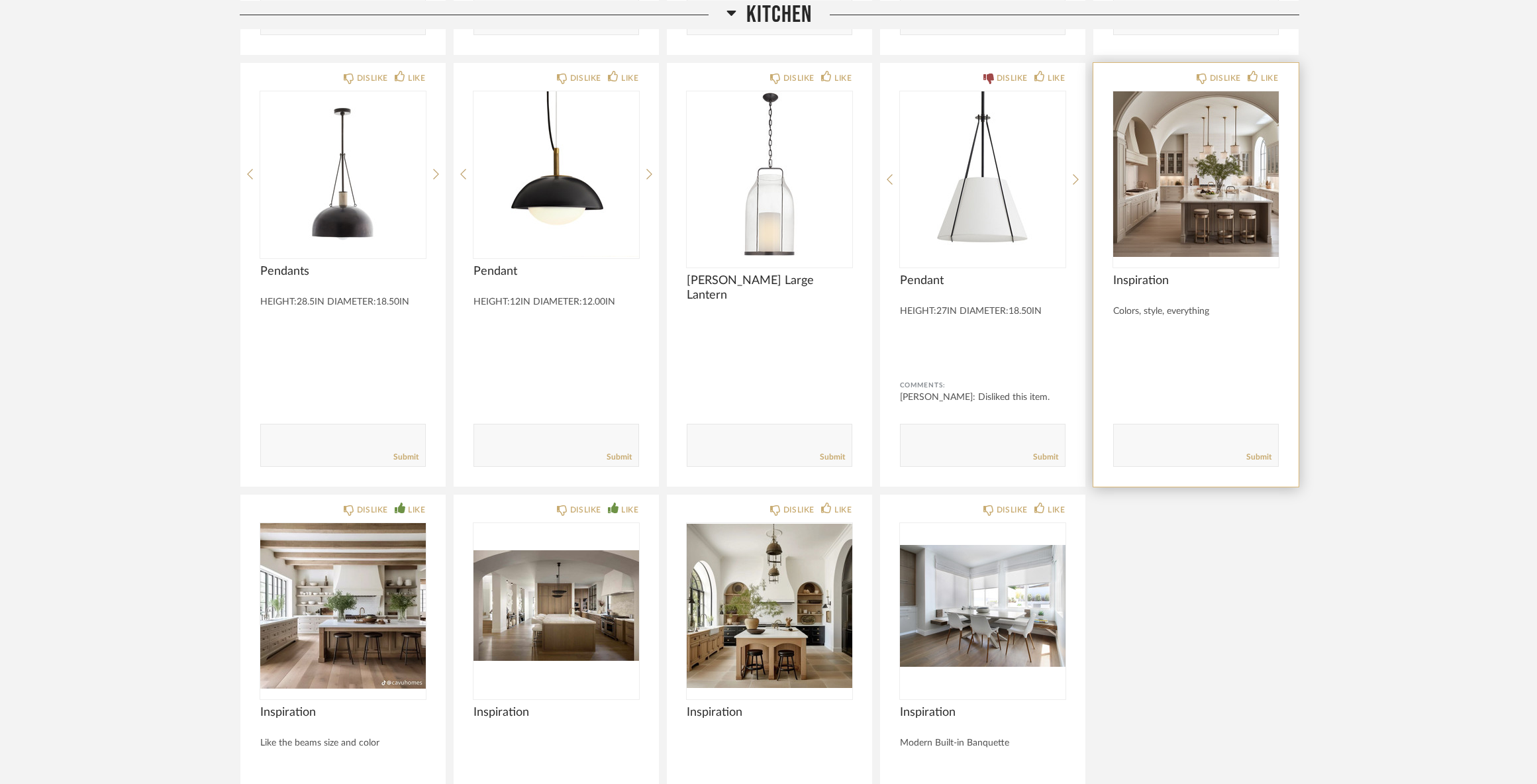
click at [1187, 179] on img "0" at bounding box center [1195, 174] width 165 height 165
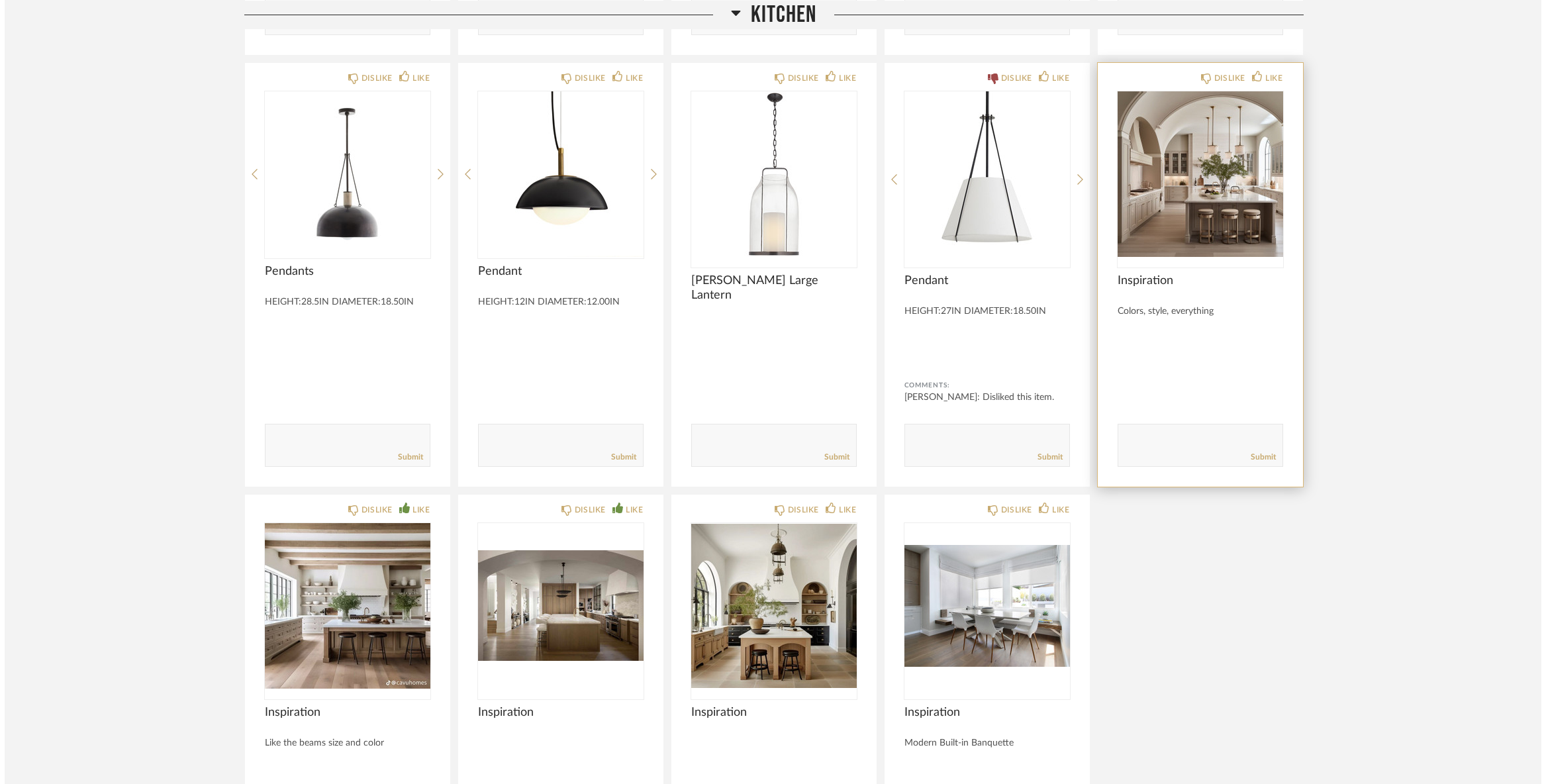
scroll to position [0, 0]
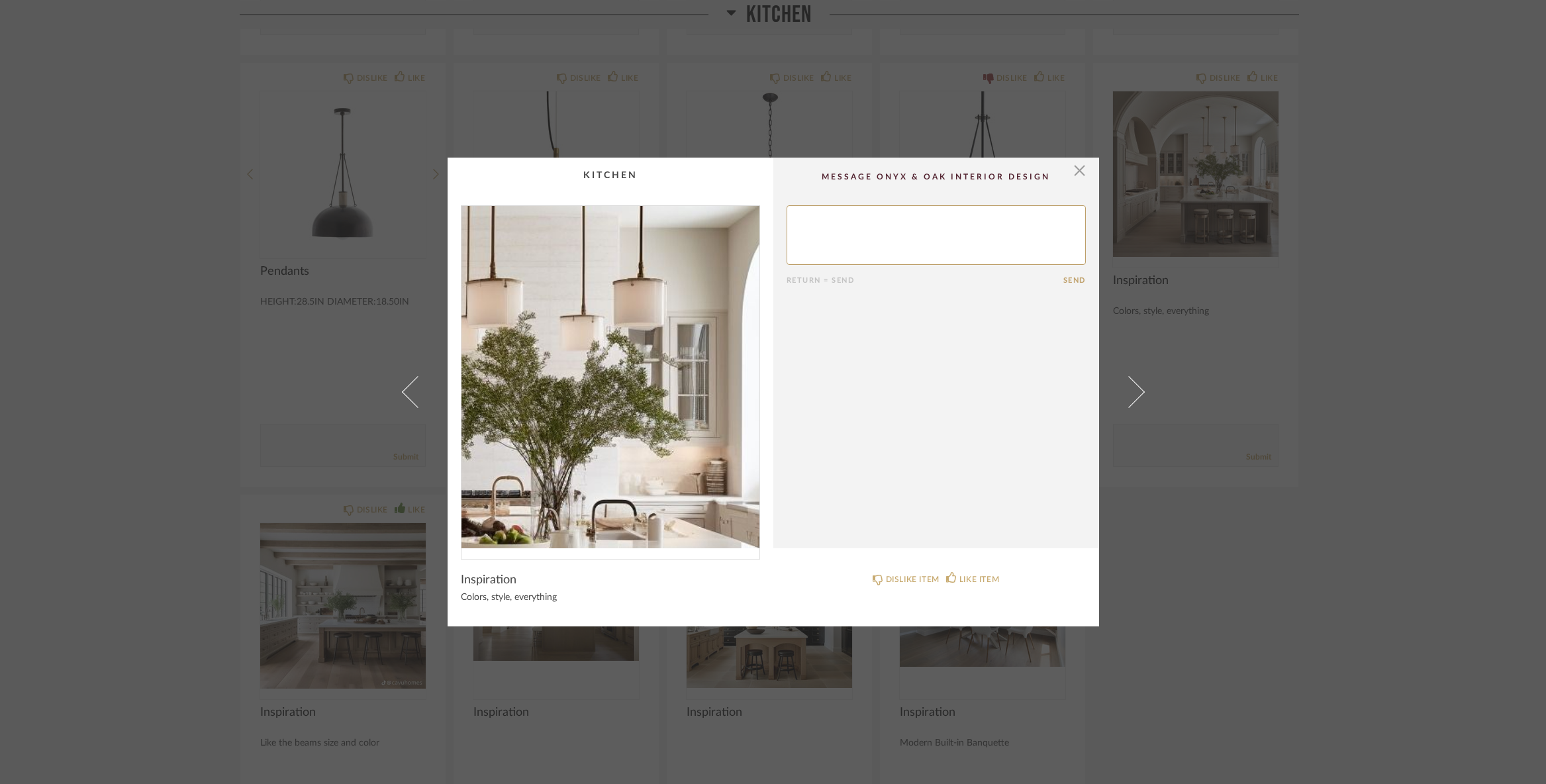
click at [646, 360] on img "0" at bounding box center [610, 377] width 298 height 343
